Goal: Information Seeking & Learning: Learn about a topic

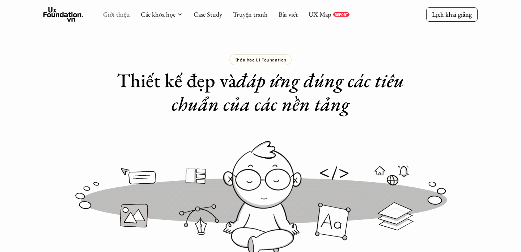
click at [116, 17] on link "Giới thiệu" at bounding box center [116, 14] width 27 height 8
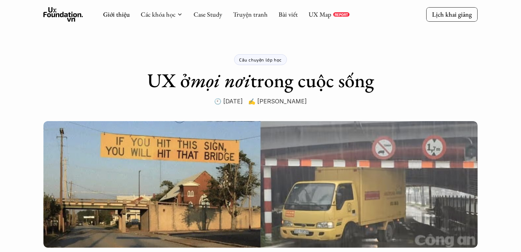
click at [64, 18] on icon at bounding box center [63, 14] width 40 height 14
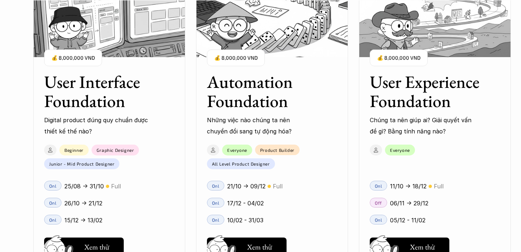
scroll to position [661, 0]
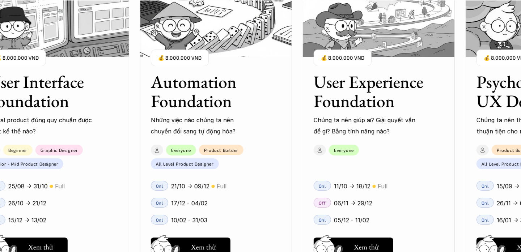
click at [225, 119] on p "Những việc nào chúng ta nên chuyển đổi sang tự động hóa?" at bounding box center [203, 126] width 105 height 22
click at [197, 97] on h3 "Automation Foundation" at bounding box center [207, 91] width 112 height 38
click at [182, 244] on img at bounding box center [166, 257] width 39 height 33
click at [37, 102] on link "01" at bounding box center [24, 99] width 34 height 9
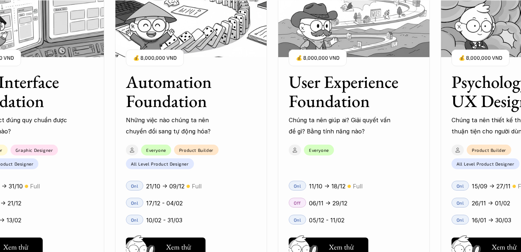
scroll to position [737, 0]
click at [22, 242] on div "01 02 03 04 05 06" at bounding box center [36, 126] width 72 height 252
click at [26, 243] on div "01 02 03 04 05 06" at bounding box center [36, 126] width 72 height 252
click at [29, 247] on div "01 02 03 04 05 06" at bounding box center [36, 126] width 72 height 252
click at [30, 238] on div "01 02 03 04 05 06" at bounding box center [36, 126] width 72 height 252
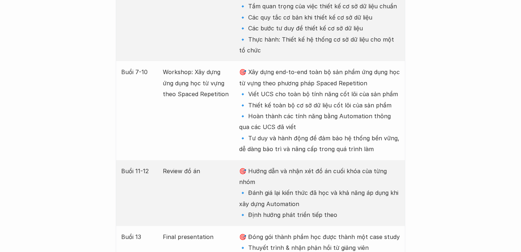
scroll to position [1371, 0]
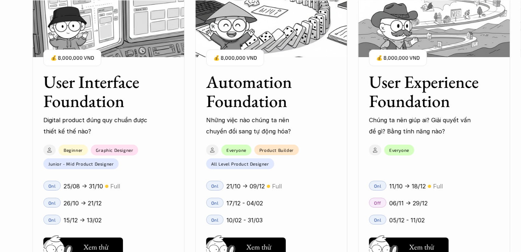
scroll to position [659, 0]
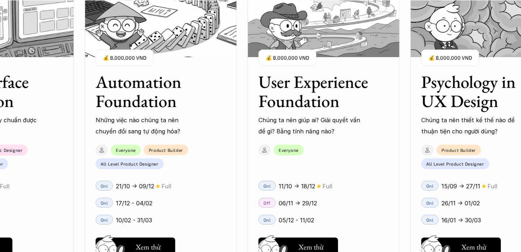
click at [5, 244] on div "01 02 03 04 05 06" at bounding box center [36, 126] width 72 height 252
click at [8, 243] on div "01 02 03 04 05 06" at bounding box center [36, 126] width 72 height 252
click at [50, 190] on div "01 02 03 04 05 06" at bounding box center [36, 126] width 72 height 252
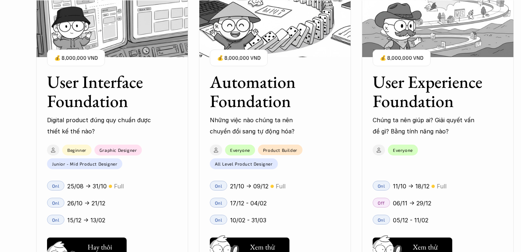
click at [107, 244] on h5 "Xem thử" at bounding box center [99, 249] width 25 height 10
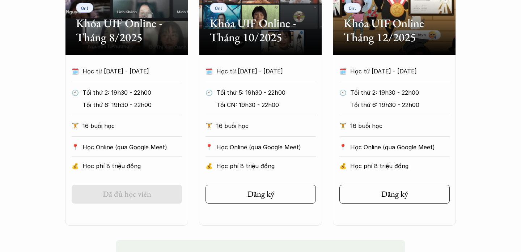
scroll to position [428, 0]
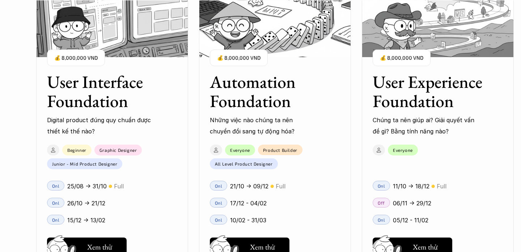
scroll to position [806, 0]
click at [96, 246] on h5 "Xem thử" at bounding box center [99, 249] width 25 height 10
click at [418, 248] on h5 "Xem thử" at bounding box center [425, 249] width 25 height 10
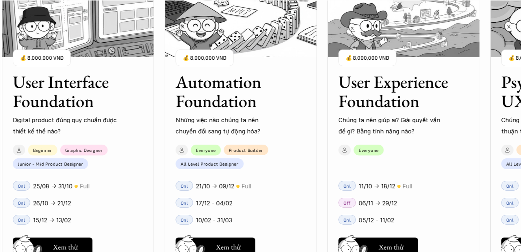
click at [68, 243] on div "01 02 03 04 05 06" at bounding box center [36, 126] width 72 height 252
click at [70, 244] on div "01 02 03 04 05 06" at bounding box center [36, 126] width 72 height 252
click at [67, 243] on div "01 02 03 04 05 06" at bounding box center [36, 126] width 72 height 252
click at [47, 246] on div "01 02 03 04 05 06" at bounding box center [36, 126] width 72 height 252
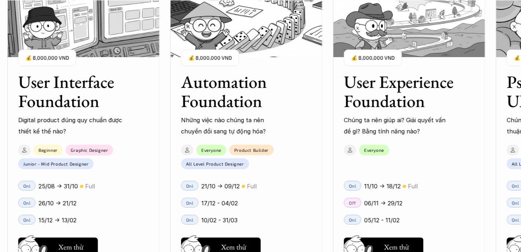
click at [71, 243] on div "01 02 03 04 05 06" at bounding box center [36, 126] width 72 height 252
click at [81, 243] on h5 "Hay thôi" at bounding box center [71, 247] width 25 height 10
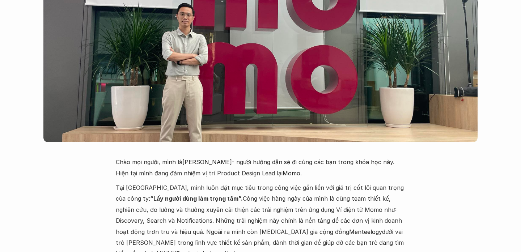
scroll to position [1709, 0]
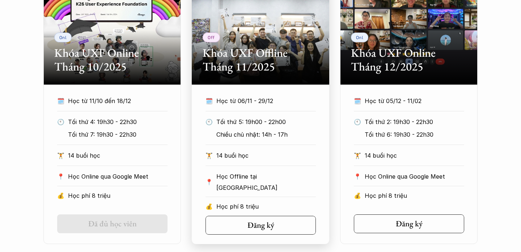
scroll to position [387, 0]
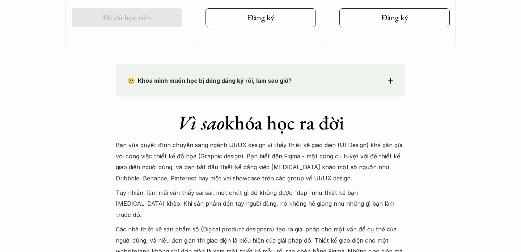
scroll to position [605, 0]
